Goal: Find specific page/section: Find specific page/section

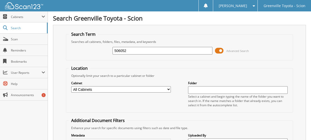
type input "506052"
click at [157, 89] on select "All Cabinets CAR DEALS DEALERTRACK SERVICE RO NEW CAR INVOICES R&R SERVICE RO A…" at bounding box center [121, 89] width 100 height 6
select select "502"
click at [71, 86] on select "All Cabinets CAR DEALS DEALERTRACK SERVICE RO NEW CAR INVOICES R&R SERVICE RO A…" at bounding box center [121, 89] width 100 height 6
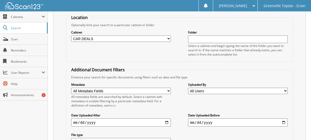
scroll to position [99, 0]
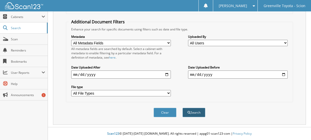
click at [190, 114] on button "Search" at bounding box center [194, 112] width 23 height 9
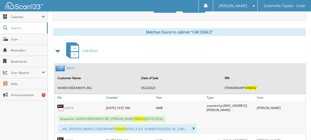
scroll to position [254, 0]
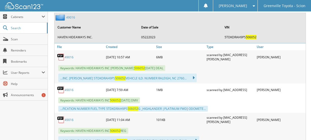
click at [70, 58] on link "49016" at bounding box center [69, 57] width 9 height 4
